Goal: Navigation & Orientation: Find specific page/section

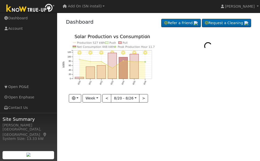
click at [45, 8] on img at bounding box center [30, 8] width 53 height 11
